Goal: Communication & Community: Share content

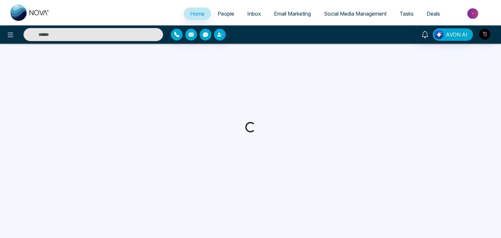
select select "*"
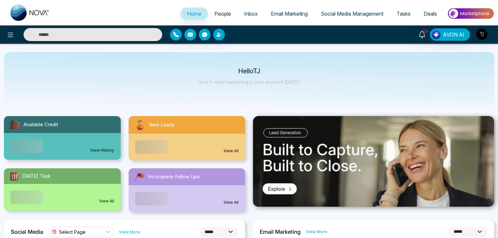
click at [354, 13] on span "Social Media Management" at bounding box center [352, 13] width 63 height 7
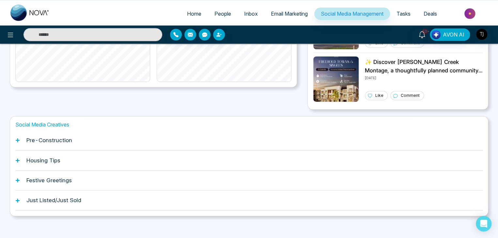
scroll to position [183, 0]
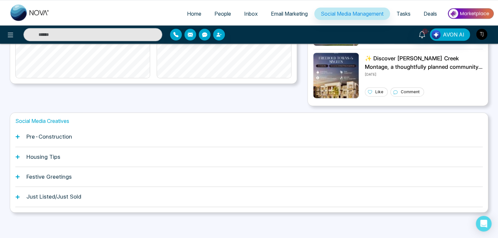
click at [18, 139] on div "Pre-Construction" at bounding box center [248, 137] width 467 height 20
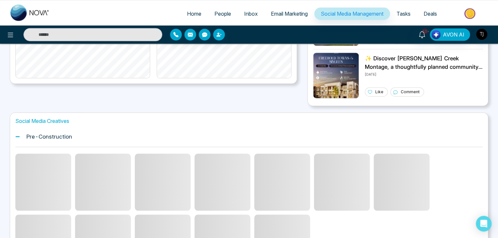
click at [19, 137] on icon at bounding box center [17, 136] width 5 height 5
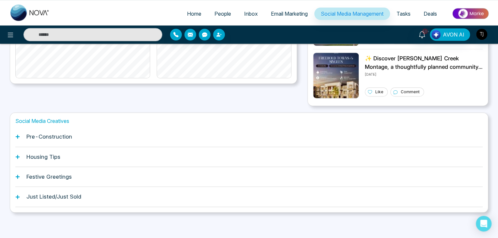
click at [22, 161] on div "Housing Tips" at bounding box center [248, 157] width 467 height 20
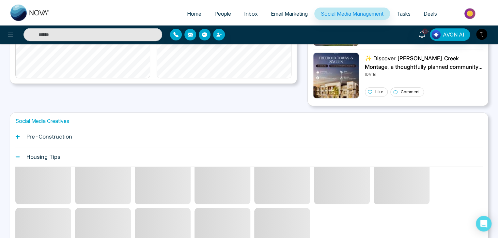
scroll to position [33, 0]
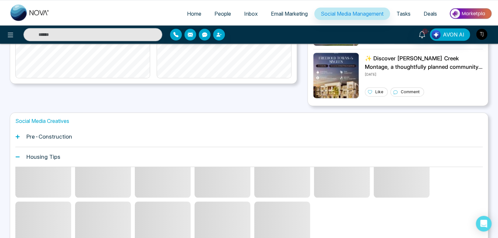
click at [18, 153] on div "Housing Tips" at bounding box center [248, 157] width 467 height 20
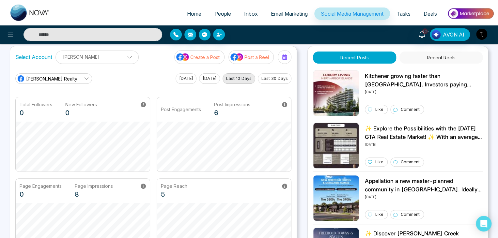
scroll to position [0, 0]
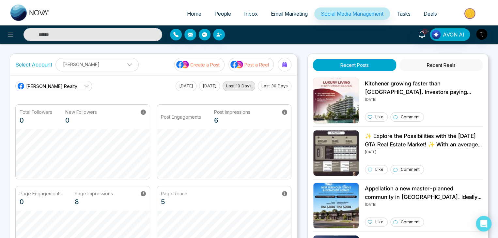
click at [212, 66] on p "Create a Post" at bounding box center [204, 64] width 29 height 7
